Goal: Register for event/course

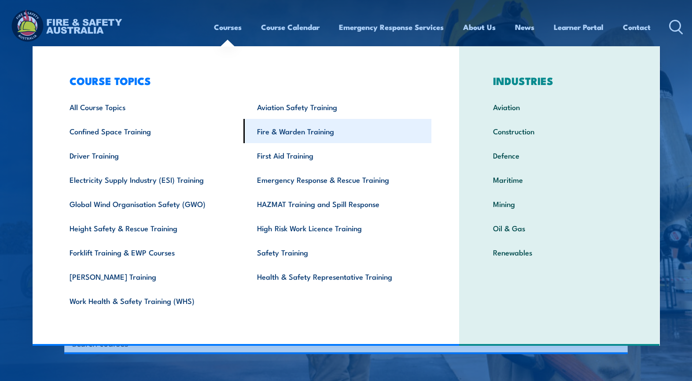
click at [330, 131] on link "Fire & Warden Training" at bounding box center [338, 131] width 188 height 24
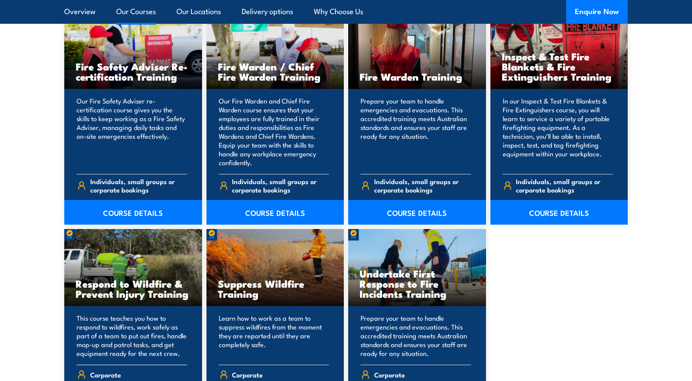
scroll to position [1189, 0]
click at [119, 211] on link "COURSE DETAILS" at bounding box center [133, 212] width 138 height 25
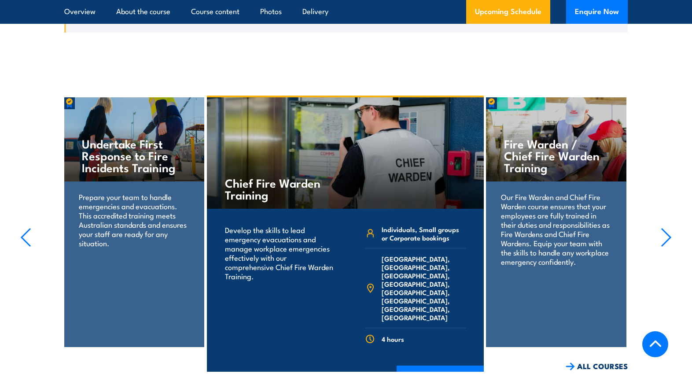
scroll to position [1938, 0]
